Goal: Information Seeking & Learning: Learn about a topic

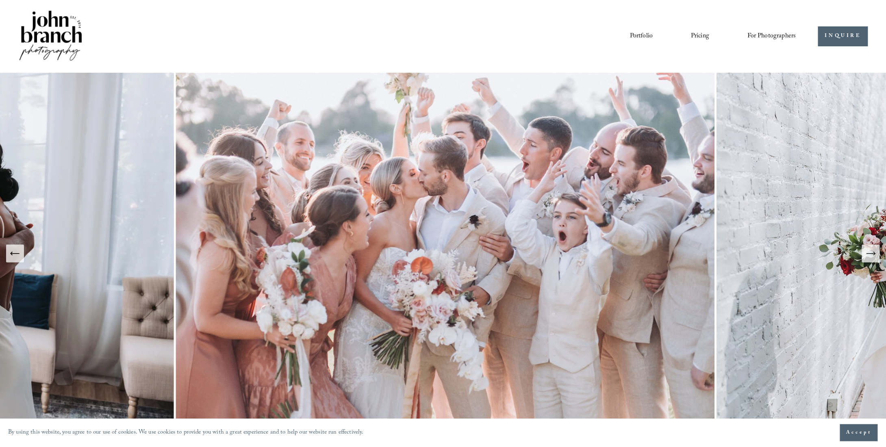
click at [697, 37] on link "Pricing" at bounding box center [700, 36] width 18 height 14
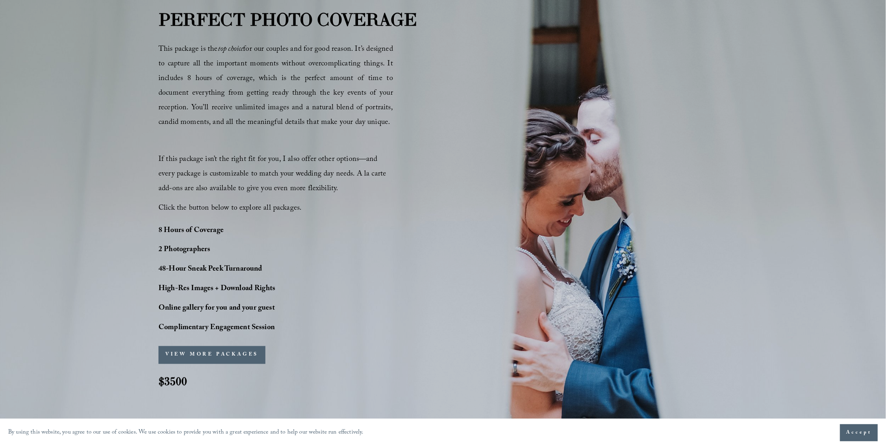
scroll to position [588, 0]
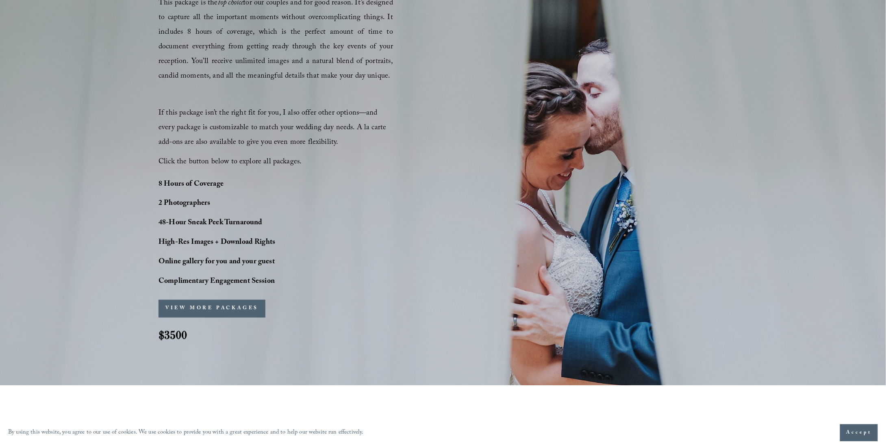
click at [235, 307] on button "VIEW MORE PACKAGES" at bounding box center [211, 309] width 107 height 18
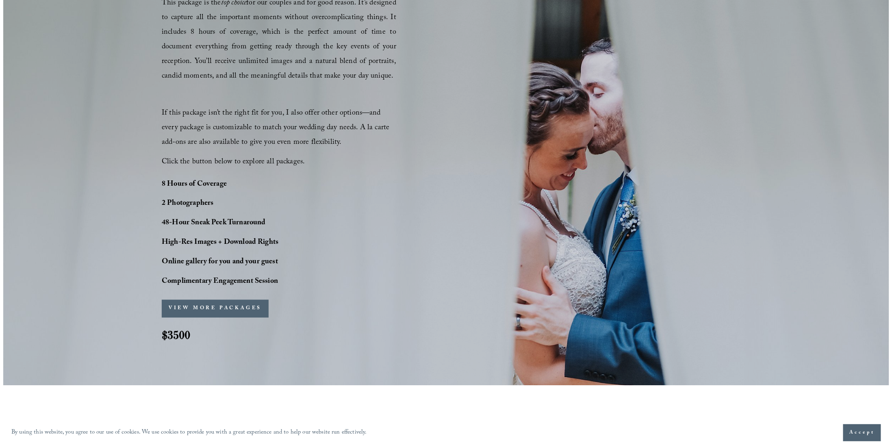
scroll to position [589, 0]
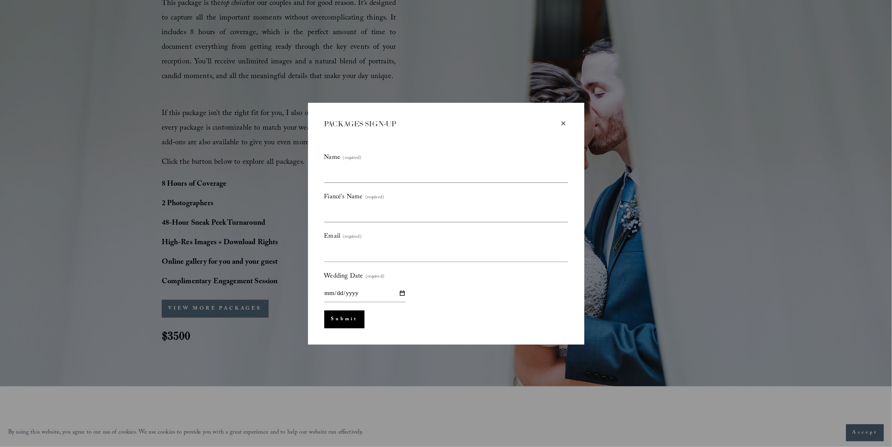
click at [565, 124] on div "×" at bounding box center [563, 123] width 9 height 9
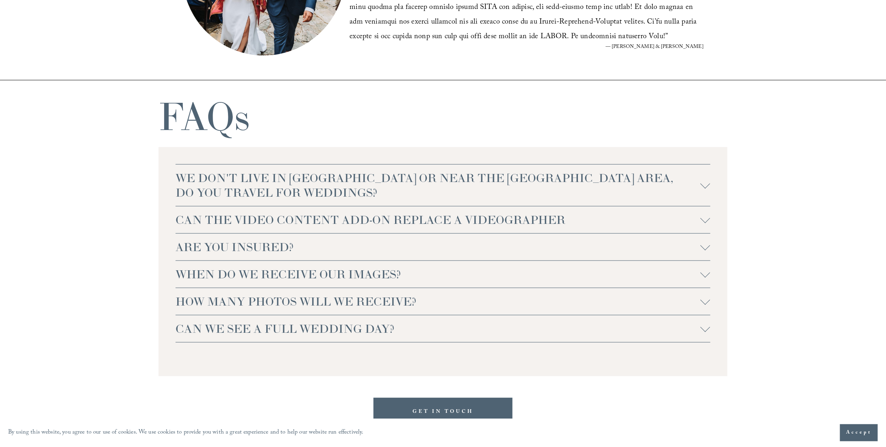
scroll to position [1747, 0]
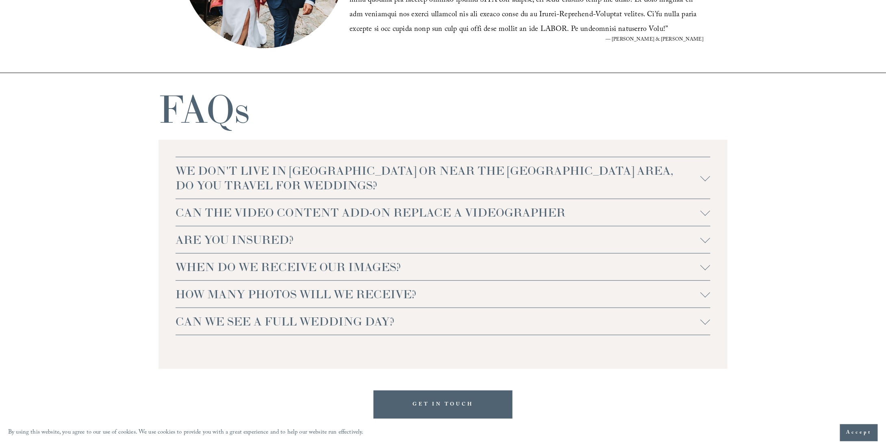
click at [240, 329] on span "CAN WE SEE A FULL WEDDING DAY?" at bounding box center [437, 321] width 525 height 15
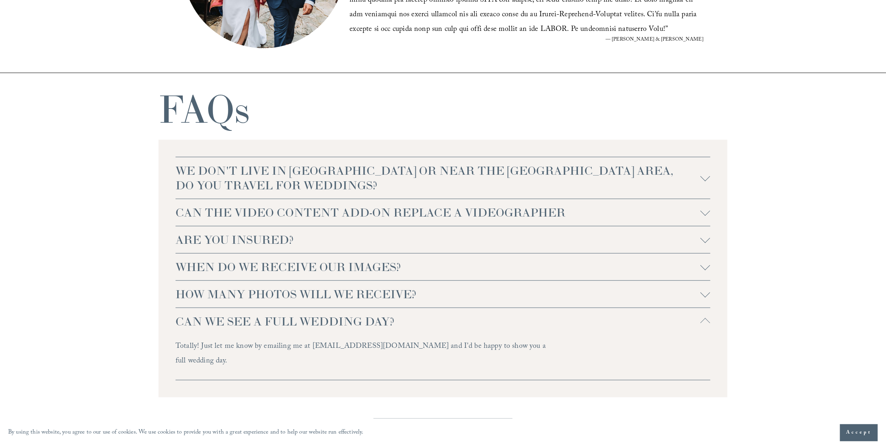
click at [241, 326] on span "CAN WE SEE A FULL WEDDING DAY?" at bounding box center [437, 321] width 525 height 15
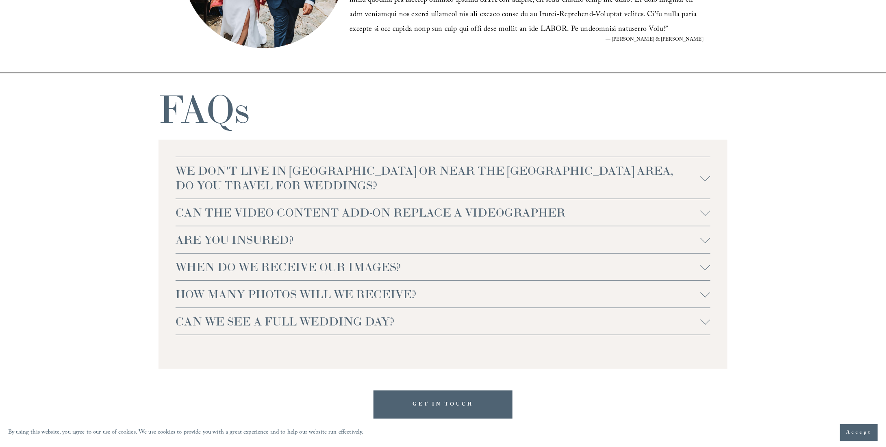
click at [262, 300] on span "HOW MANY PHOTOS WILL WE RECEIVE?" at bounding box center [437, 294] width 525 height 15
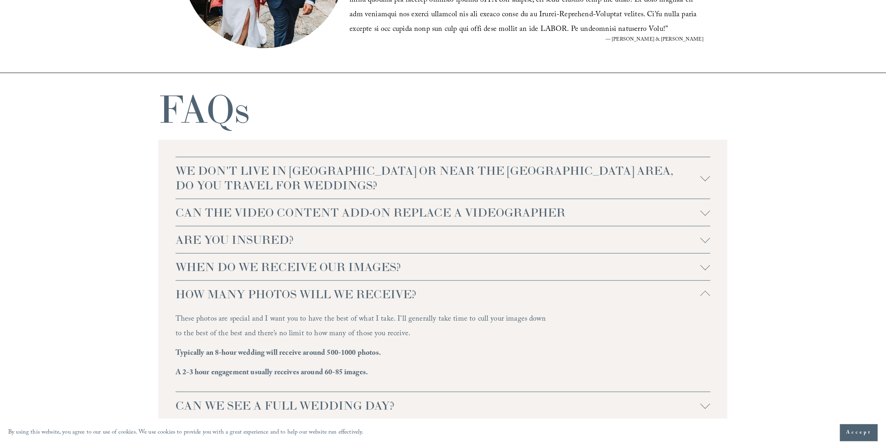
click at [375, 301] on span "HOW MANY PHOTOS WILL WE RECEIVE?" at bounding box center [437, 294] width 525 height 15
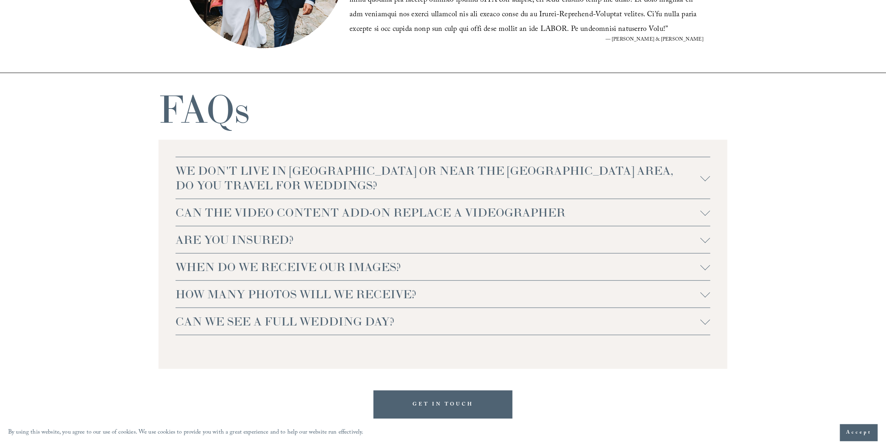
click at [331, 267] on span "WHEN DO WE RECEIVE OUR IMAGES?" at bounding box center [437, 267] width 525 height 15
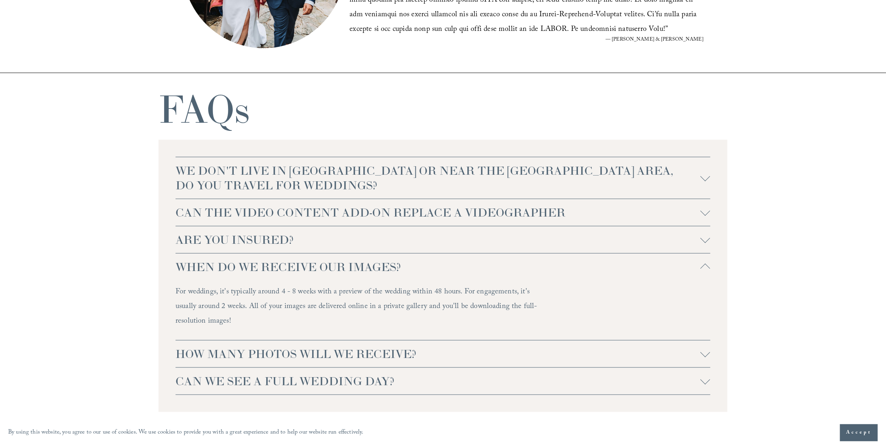
click at [331, 266] on span "WHEN DO WE RECEIVE OUR IMAGES?" at bounding box center [437, 267] width 525 height 15
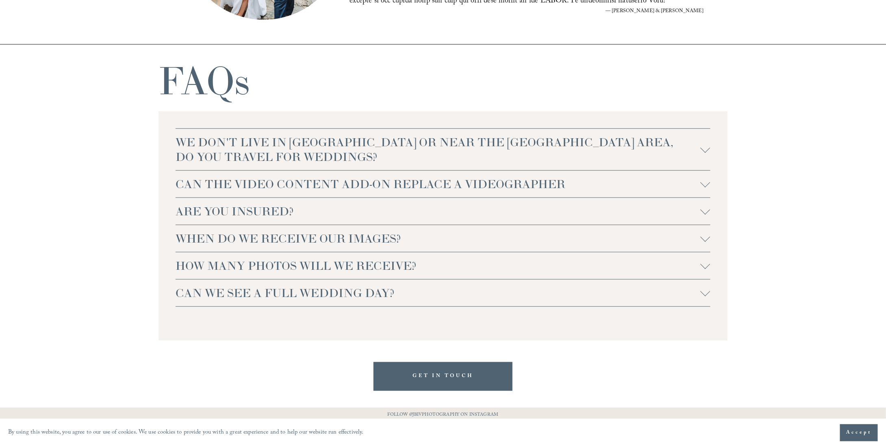
scroll to position [1787, 0]
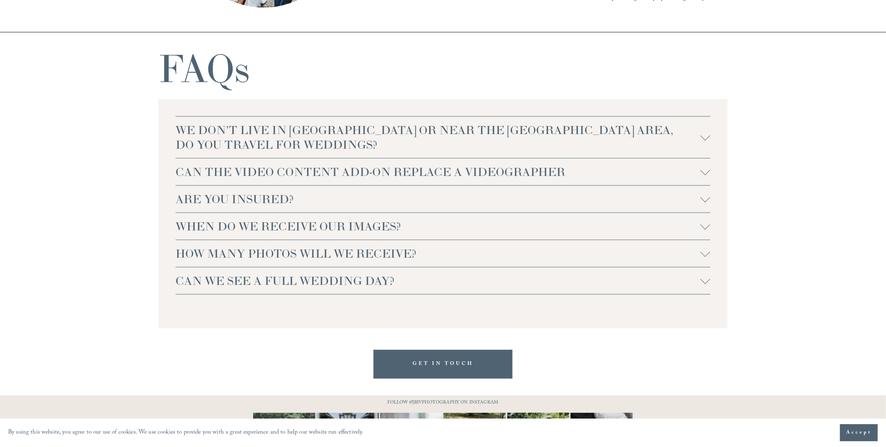
click at [402, 174] on span "CAN THE VIDEO CONTENT ADD-ON REPLACE A VIDEOGRAPHER" at bounding box center [437, 172] width 525 height 15
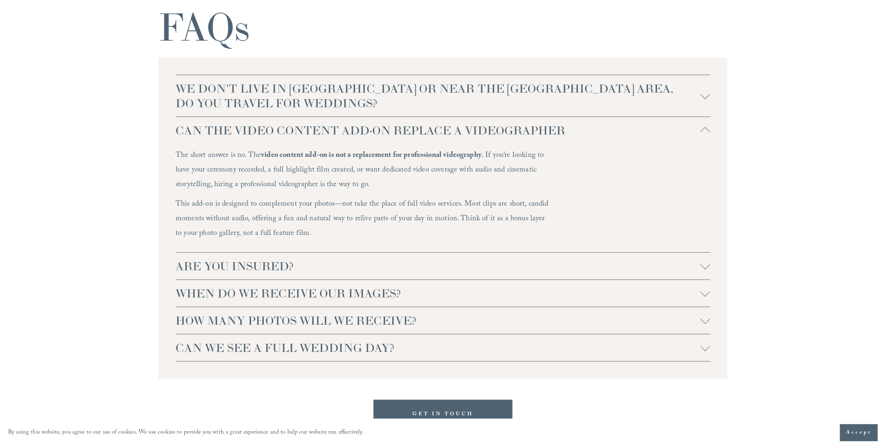
scroll to position [1868, 0]
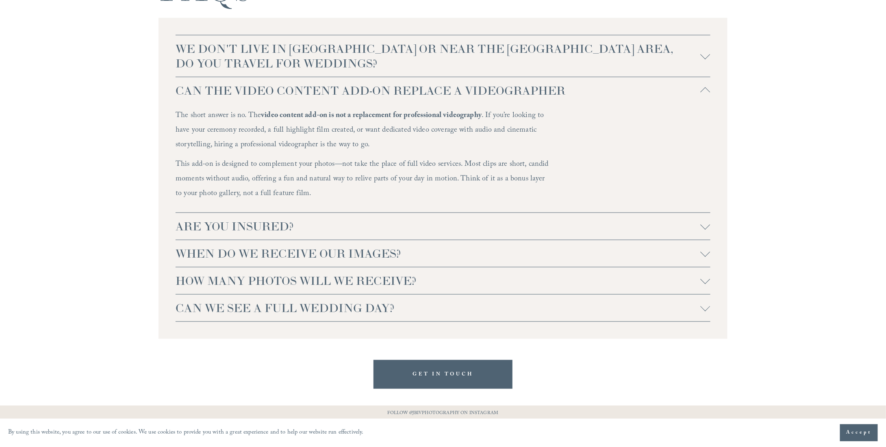
click at [269, 95] on span "CAN THE VIDEO CONTENT ADD-ON REPLACE A VIDEOGRAPHER" at bounding box center [437, 90] width 525 height 15
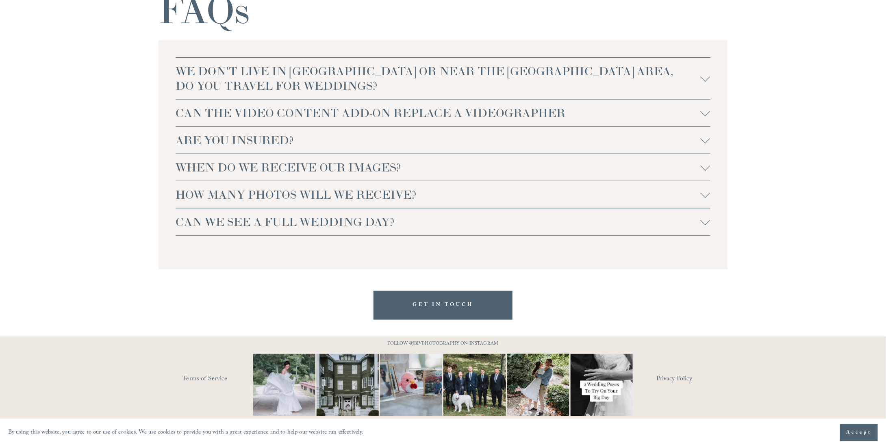
scroll to position [1847, 0]
click at [273, 74] on span "WE DON'T LIVE IN [GEOGRAPHIC_DATA] OR NEAR THE [GEOGRAPHIC_DATA] AREA, DO YOU T…" at bounding box center [437, 78] width 525 height 29
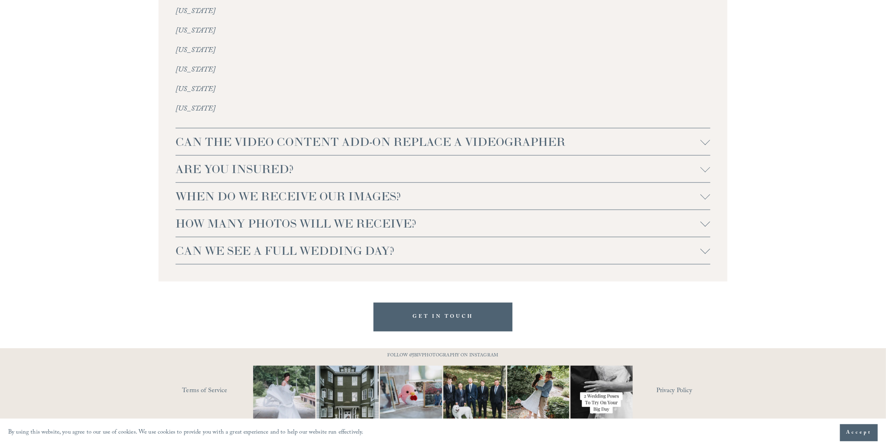
scroll to position [1992, 0]
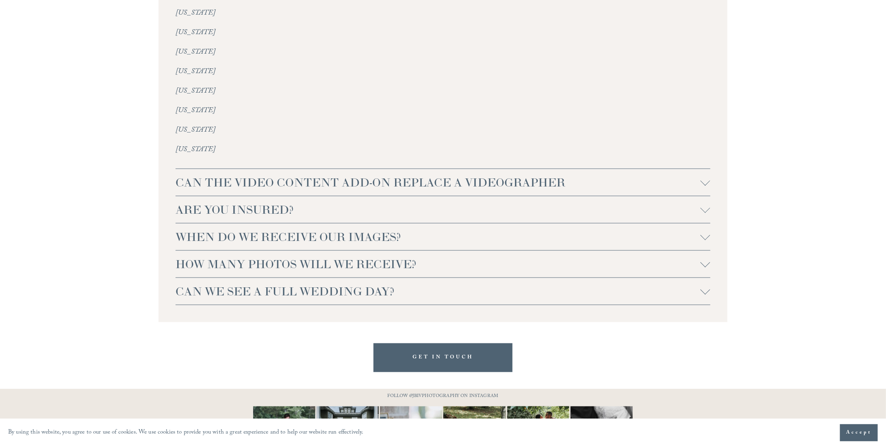
click at [290, 257] on span "HOW MANY PHOTOS WILL WE RECEIVE?" at bounding box center [437, 264] width 525 height 15
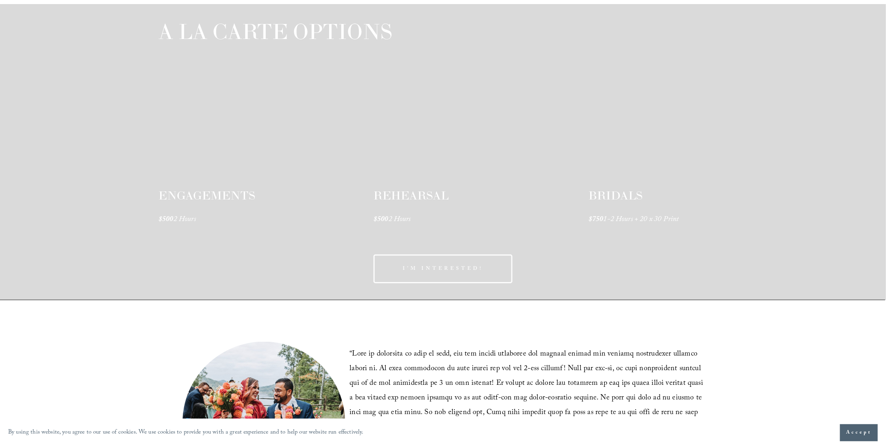
scroll to position [1302, 0]
